Goal: Task Accomplishment & Management: Complete application form

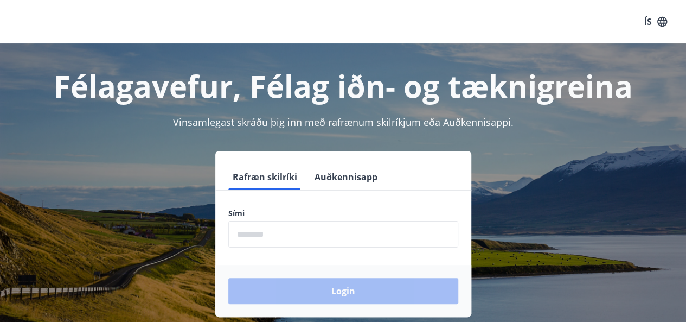
click at [385, 235] on input "phone" at bounding box center [343, 234] width 230 height 27
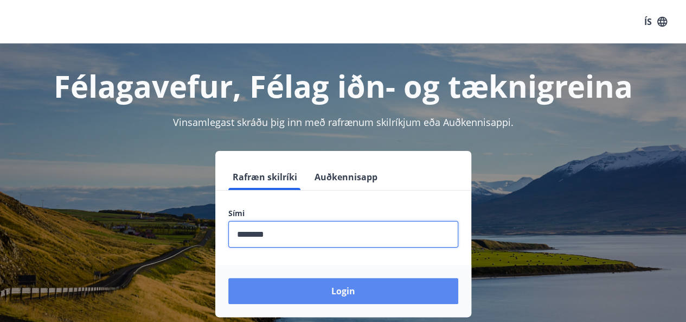
type input "********"
click at [373, 291] on button "Login" at bounding box center [343, 291] width 230 height 26
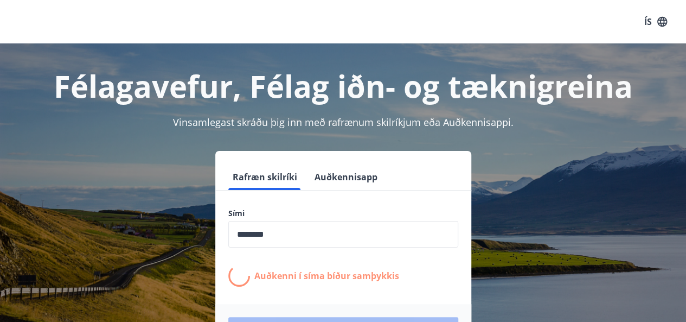
click at [373, 290] on form "Rafræn skilríki Auðkennisapp Sími ​ Auðkenni í síma bíður samþykkis Login" at bounding box center [343, 260] width 256 height 192
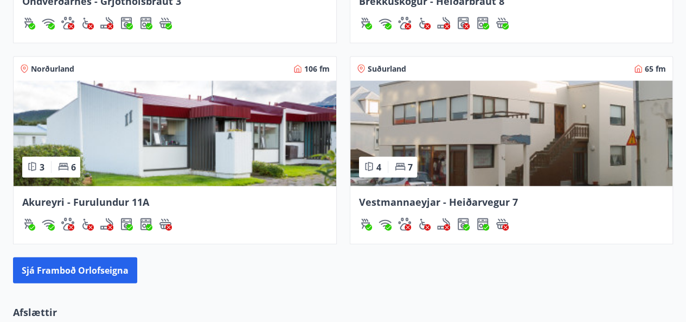
scroll to position [1153, 0]
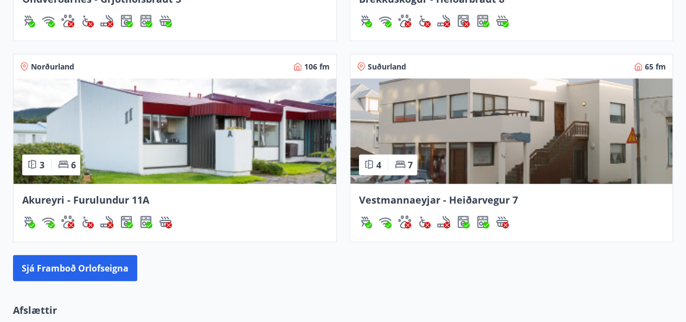
click at [444, 193] on span "Vestmannaeyjar - Heiðarvegur 7" at bounding box center [438, 199] width 159 height 13
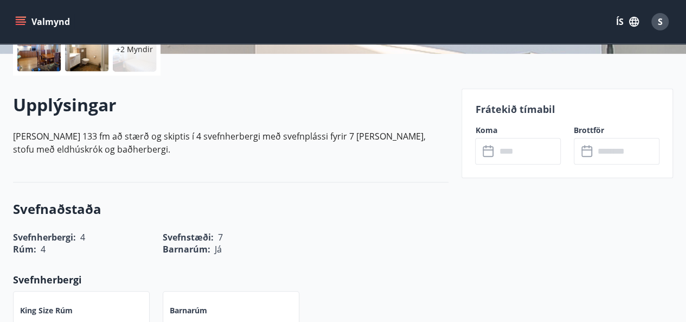
scroll to position [293, 0]
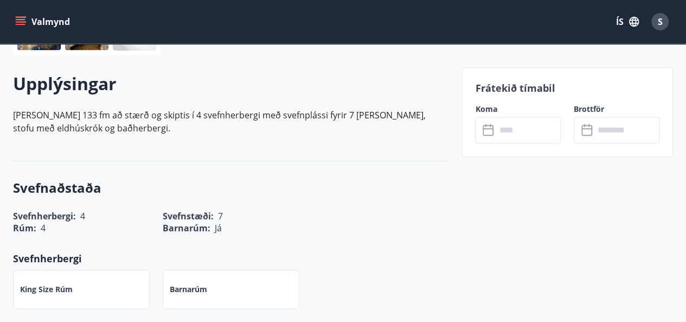
click at [489, 130] on icon at bounding box center [489, 130] width 13 height 13
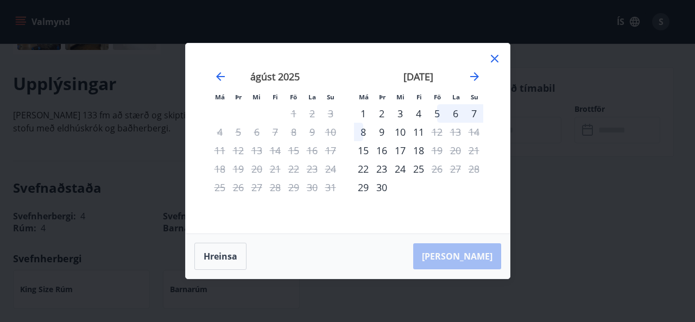
click at [492, 58] on icon at bounding box center [494, 58] width 13 height 13
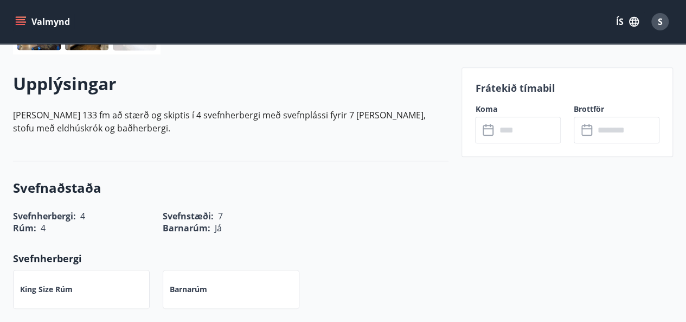
click at [21, 22] on icon "menu" at bounding box center [22, 21] width 12 height 1
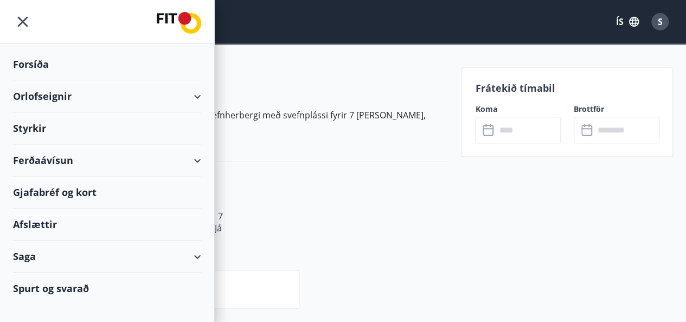
click at [35, 80] on div "Styrkir" at bounding box center [107, 64] width 188 height 32
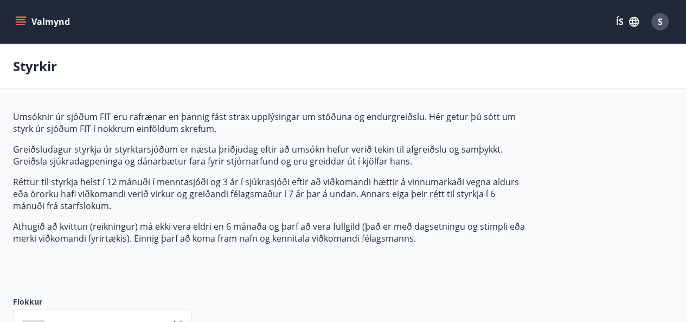
type input "***"
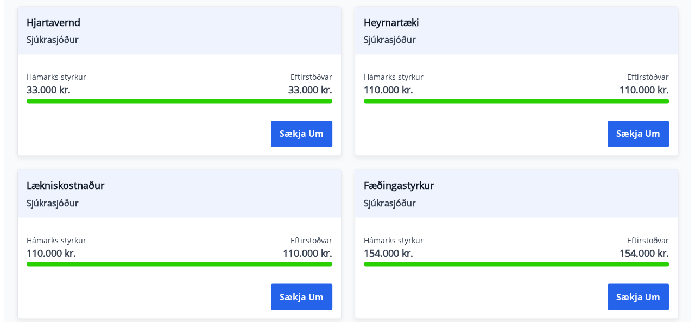
scroll to position [849, 0]
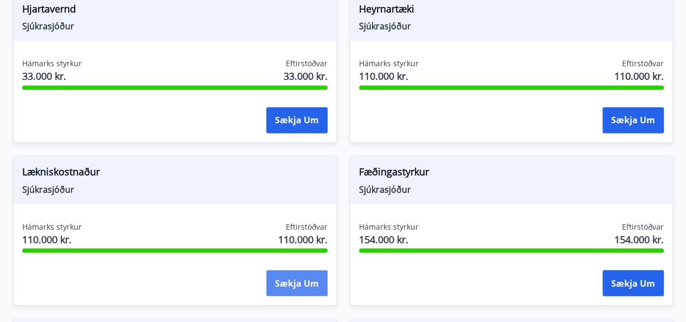
click at [316, 276] on button "Sækja um" at bounding box center [296, 283] width 61 height 26
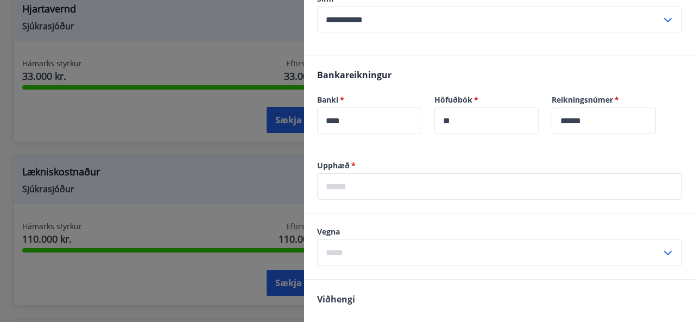
scroll to position [345, 0]
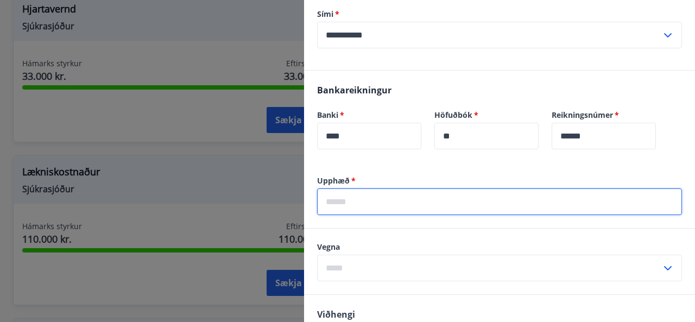
click at [402, 197] on input "text" at bounding box center [499, 201] width 365 height 27
click at [333, 200] on input "*****" at bounding box center [499, 201] width 365 height 27
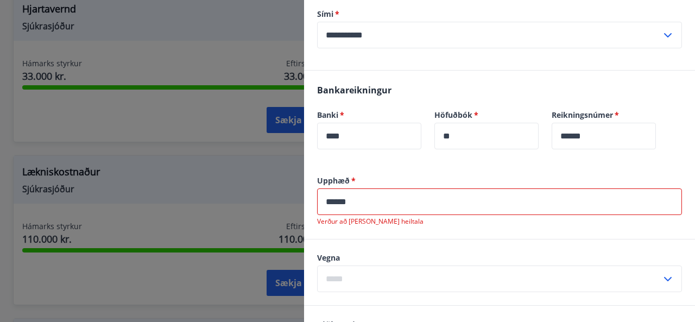
click at [356, 200] on input "******" at bounding box center [499, 201] width 365 height 27
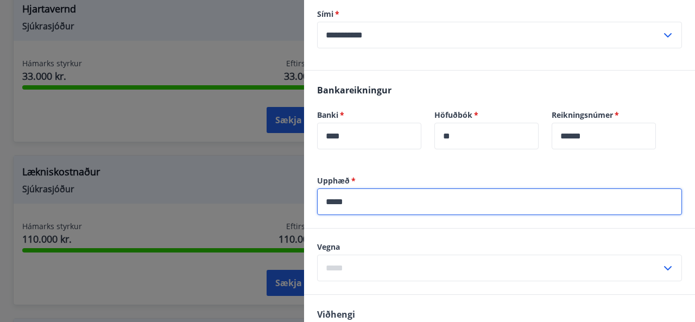
type input "*****"
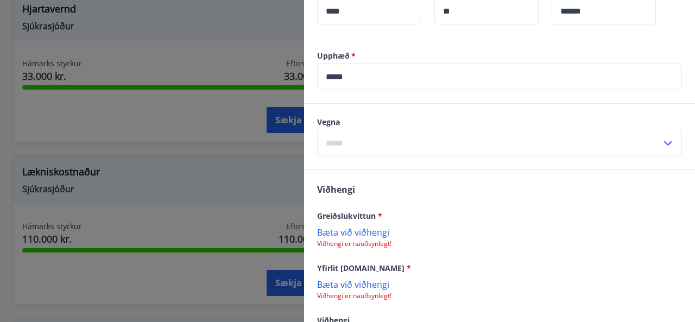
scroll to position [471, 0]
click at [661, 141] on icon at bounding box center [667, 142] width 13 height 13
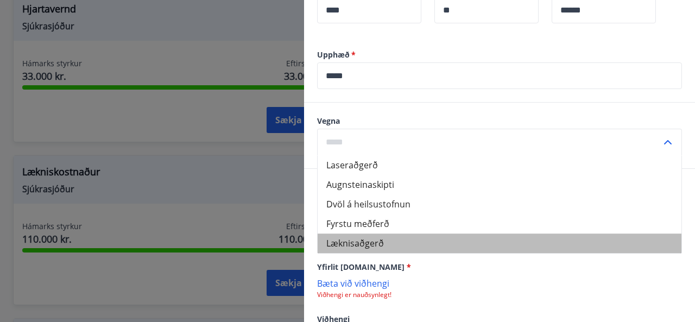
click at [556, 245] on li "Læknisaðgerð" at bounding box center [499, 243] width 364 height 20
type input "**********"
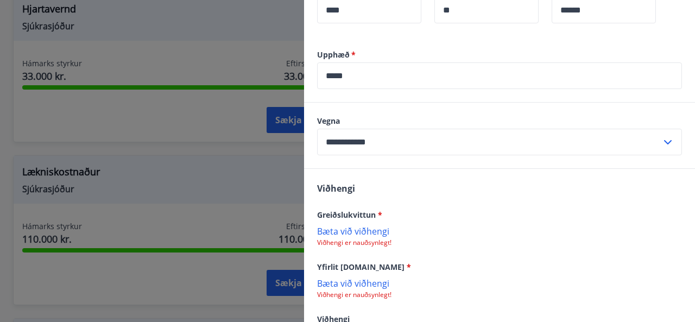
click at [365, 234] on p "Bæta við viðhengi" at bounding box center [499, 230] width 365 height 11
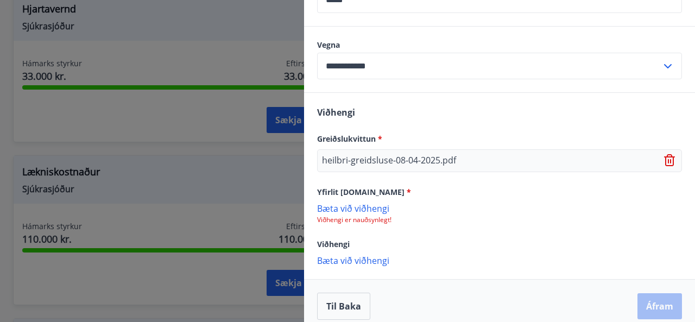
scroll to position [557, 0]
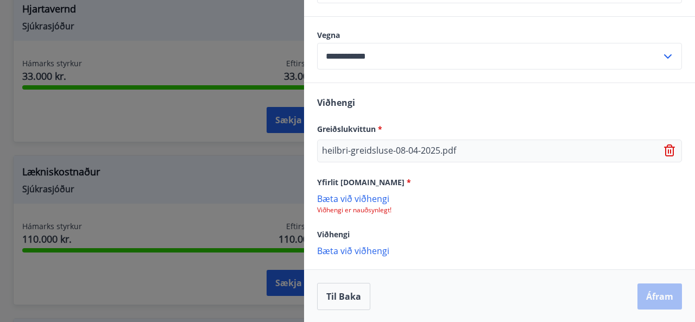
click at [406, 181] on span "*" at bounding box center [408, 182] width 4 height 10
click at [358, 250] on p "Bæta við viðhengi" at bounding box center [499, 250] width 365 height 11
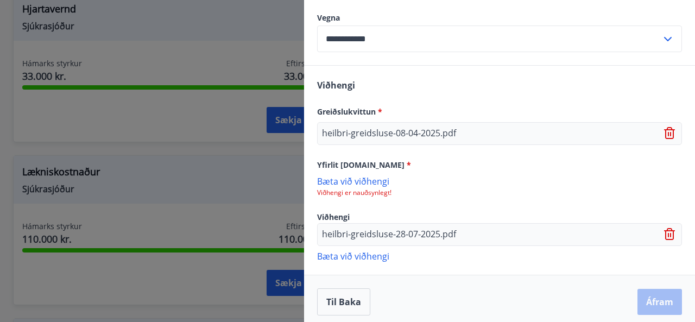
scroll to position [579, 0]
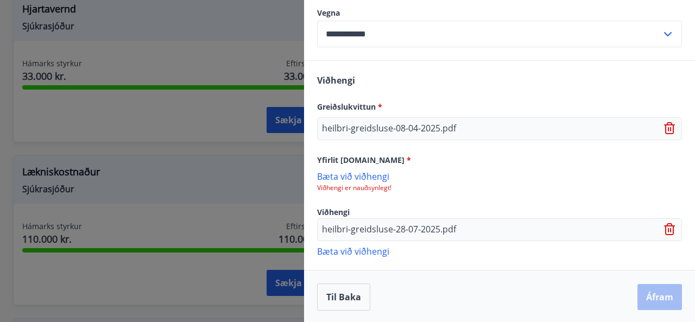
click at [361, 156] on span "Yfirlit [DOMAIN_NAME] *" at bounding box center [364, 160] width 94 height 10
click at [406, 156] on span "*" at bounding box center [408, 160] width 4 height 10
click at [454, 196] on div "Viðhengi Greiðslukvittun * heilbri-greidsluse-08-04-2025.pdf Yfirlit [DOMAIN_NA…" at bounding box center [499, 165] width 391 height 208
click at [664, 231] on icon at bounding box center [670, 229] width 13 height 13
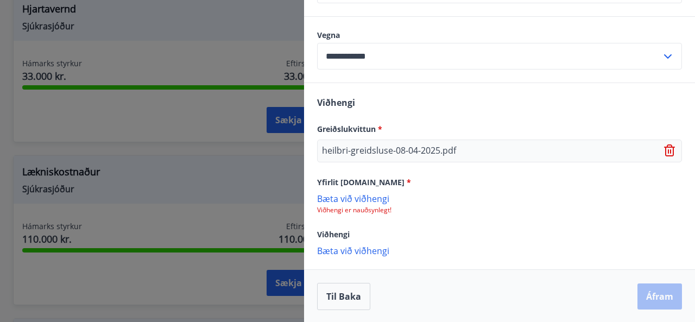
click at [368, 201] on p "Bæta við viðhengi" at bounding box center [499, 198] width 365 height 11
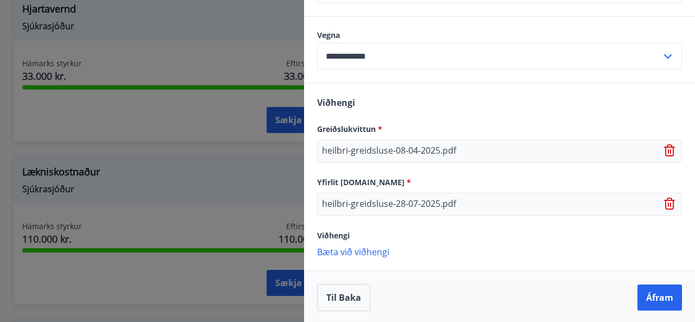
scroll to position [557, 0]
click at [645, 297] on button "Áfram" at bounding box center [659, 297] width 44 height 26
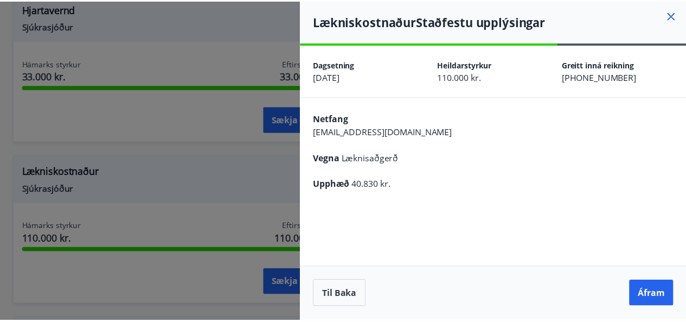
scroll to position [0, 0]
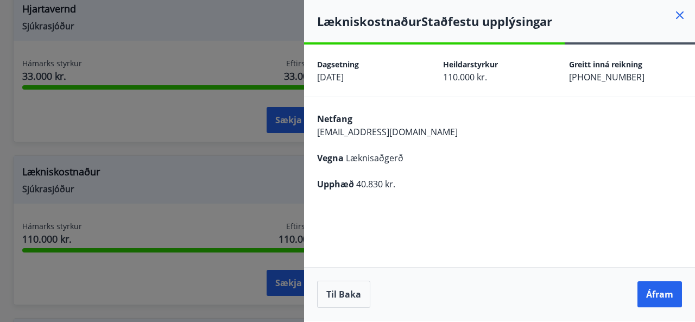
click at [645, 297] on button "Áfram" at bounding box center [659, 294] width 44 height 26
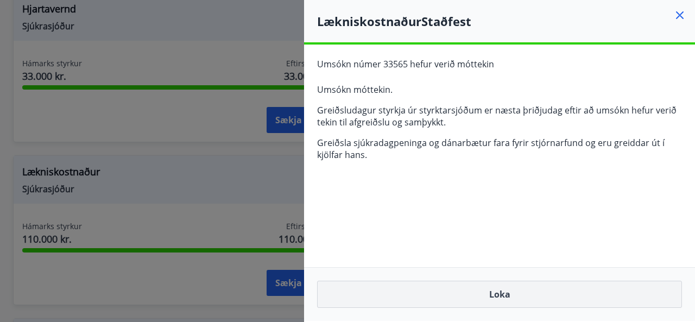
click at [586, 296] on button "Loka" at bounding box center [499, 294] width 365 height 27
